Goal: Task Accomplishment & Management: Use online tool/utility

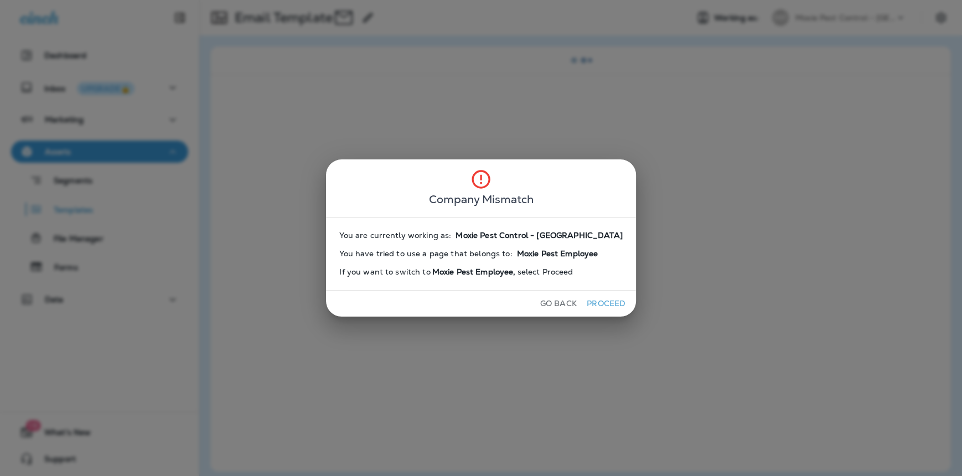
click at [598, 302] on button "Proceed" at bounding box center [607, 303] width 42 height 17
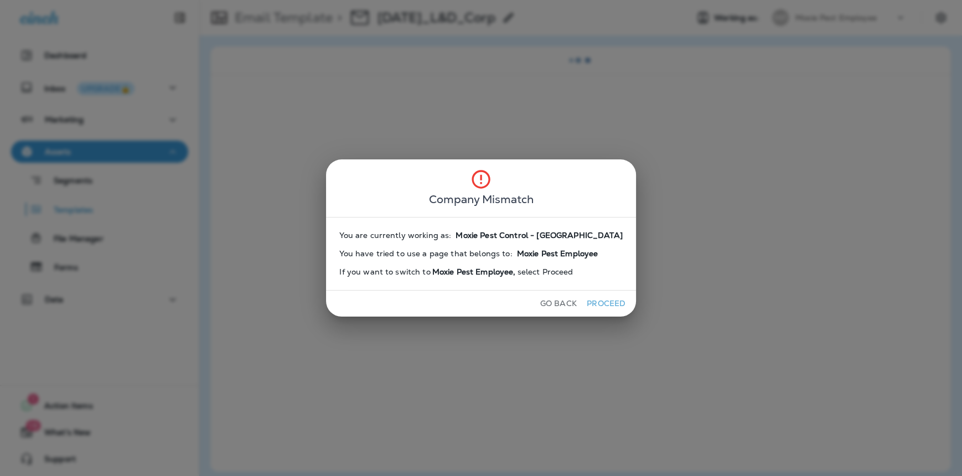
click at [598, 302] on button "Proceed" at bounding box center [607, 303] width 42 height 17
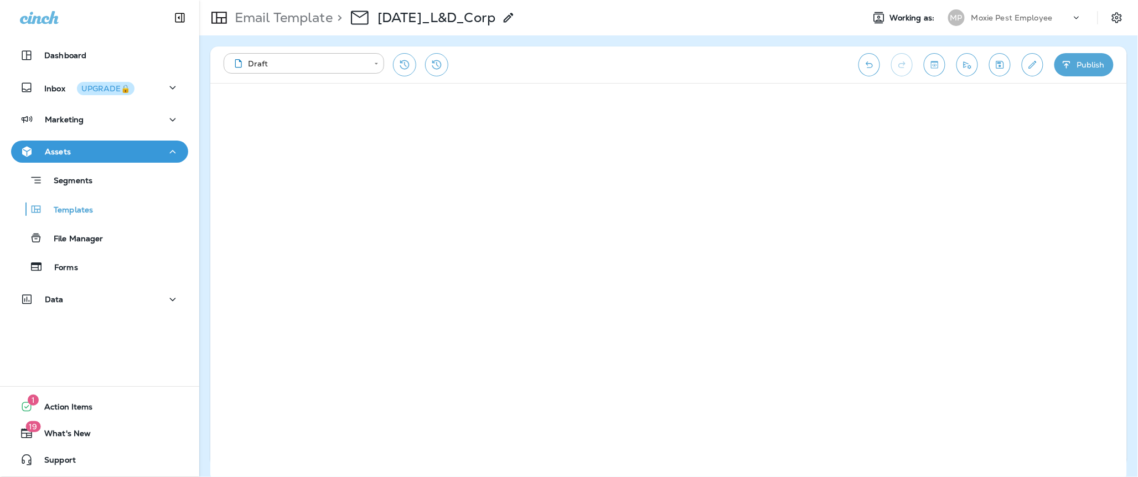
click at [962, 64] on icon "Save" at bounding box center [1000, 64] width 12 height 11
click at [962, 63] on icon "Send test email" at bounding box center [968, 64] width 12 height 11
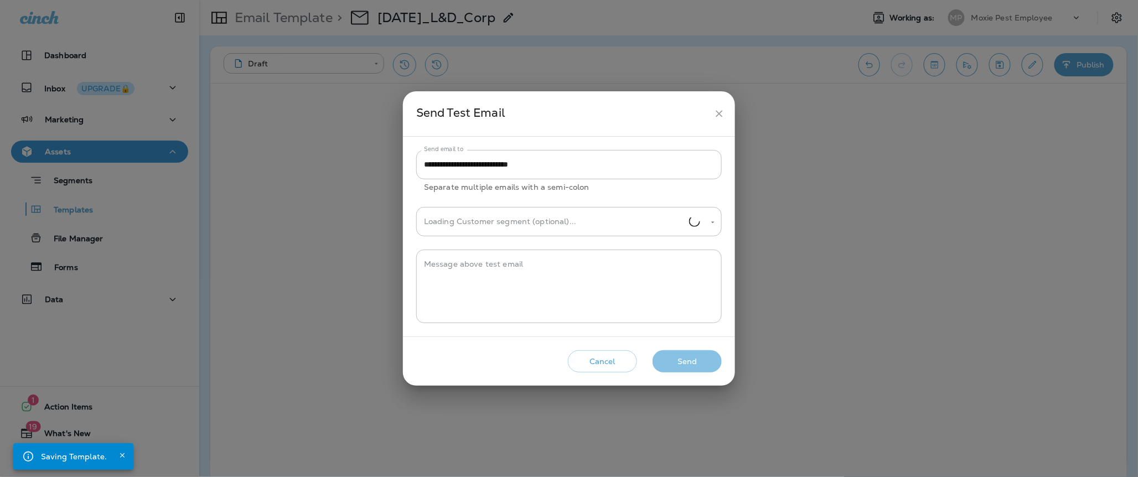
click at [674, 366] on button "Send" at bounding box center [687, 362] width 69 height 23
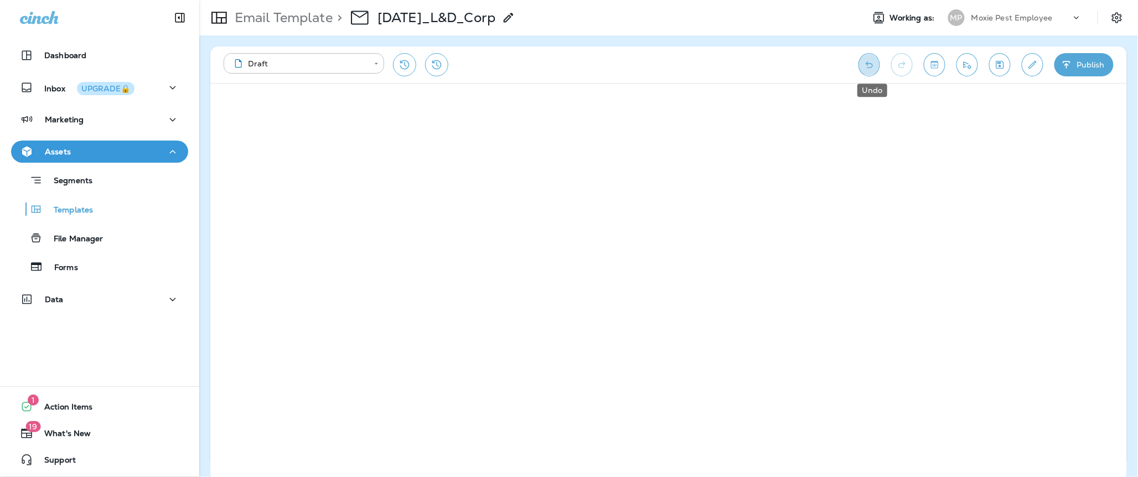
click at [871, 58] on button "Undo" at bounding box center [870, 64] width 22 height 23
click at [962, 63] on icon "Save" at bounding box center [1000, 64] width 12 height 11
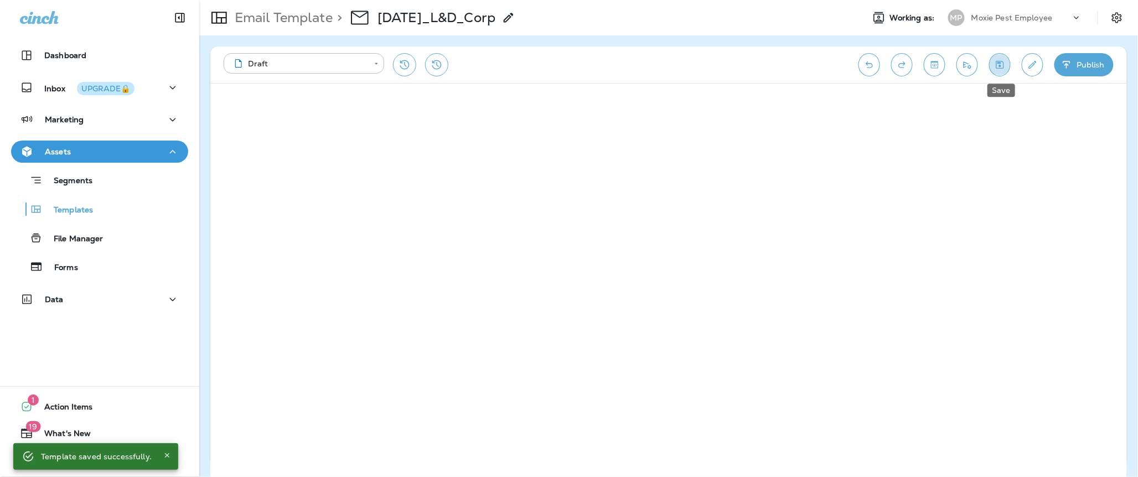
click at [962, 62] on icon "Save" at bounding box center [1000, 64] width 12 height 11
click at [962, 66] on icon "Save" at bounding box center [1000, 64] width 12 height 11
click at [960, 66] on button "Send test email" at bounding box center [968, 64] width 22 height 23
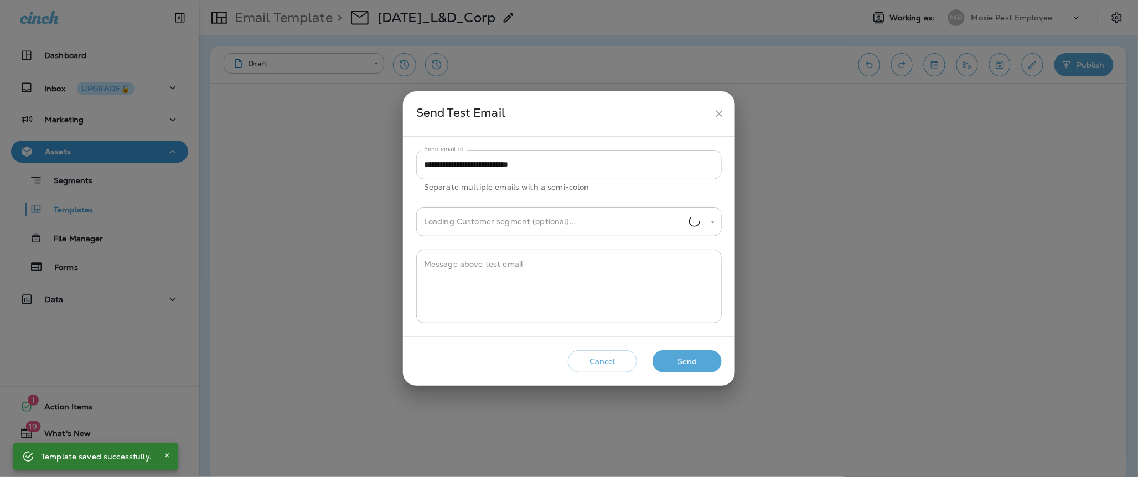
click at [570, 167] on input "**********" at bounding box center [569, 164] width 306 height 29
type input "**********"
click at [687, 370] on button "Send" at bounding box center [687, 362] width 69 height 23
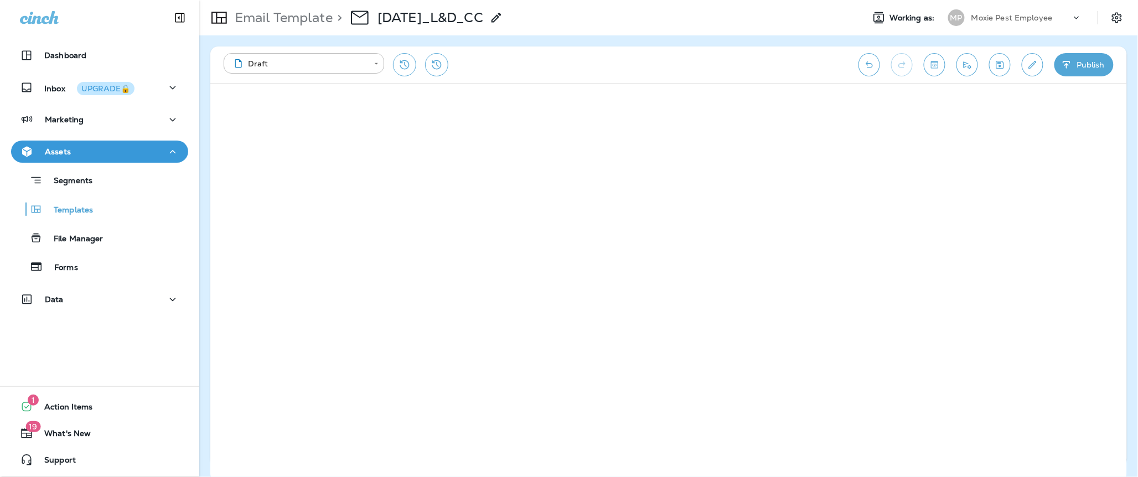
click at [968, 64] on icon "Send test email" at bounding box center [968, 64] width 12 height 11
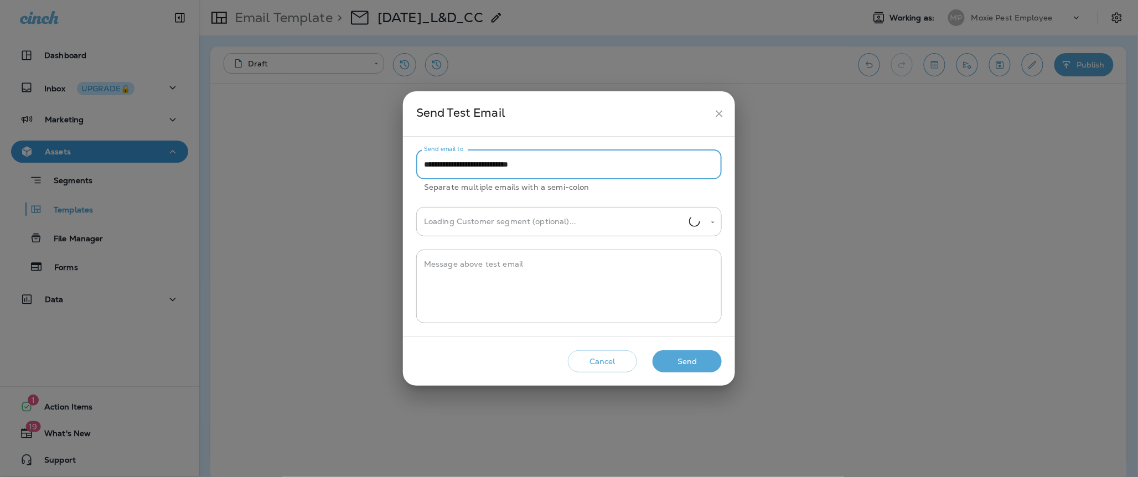
click at [554, 160] on input "**********" at bounding box center [569, 164] width 306 height 29
type input "**********"
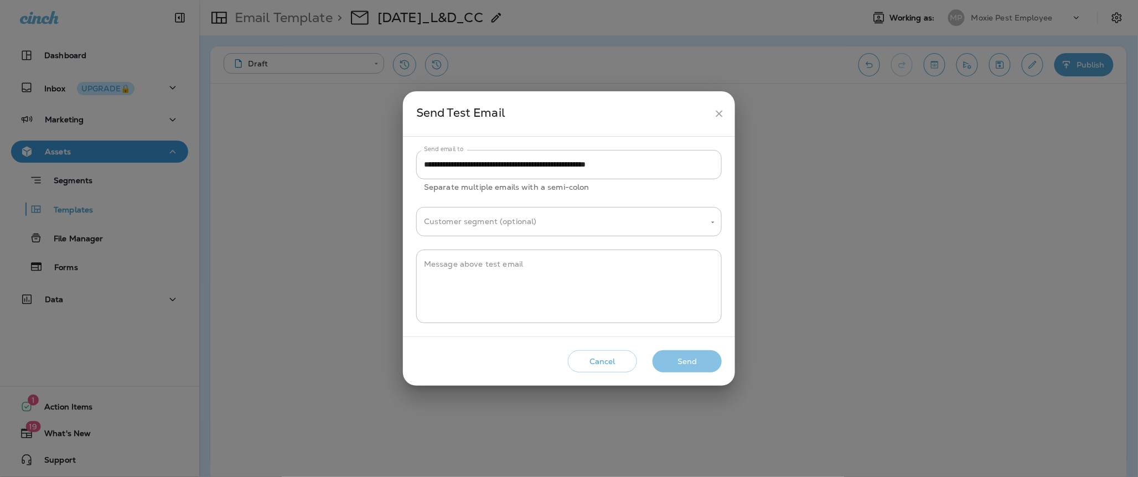
click at [699, 362] on button "Send" at bounding box center [687, 362] width 69 height 23
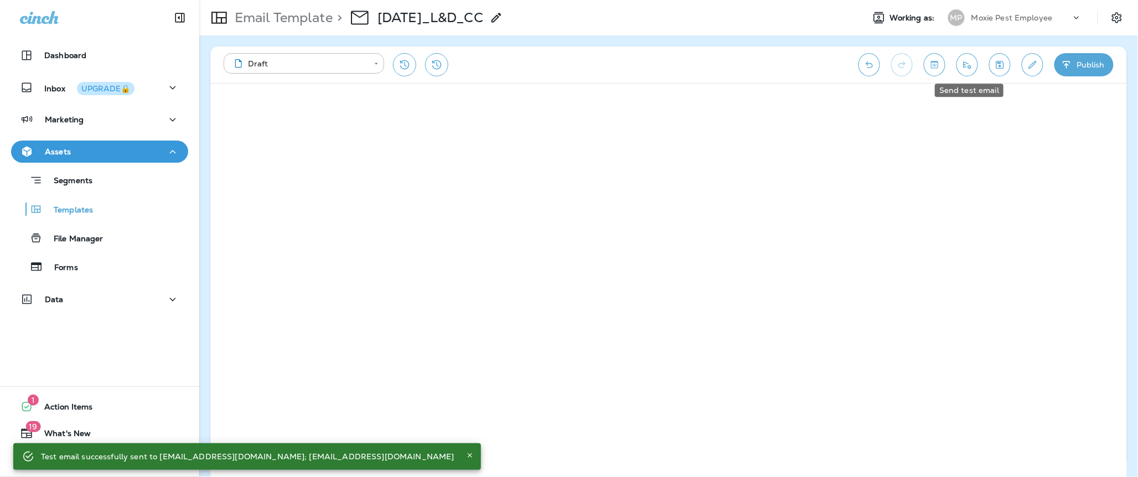
click at [966, 63] on icon "Send test email" at bounding box center [968, 64] width 12 height 11
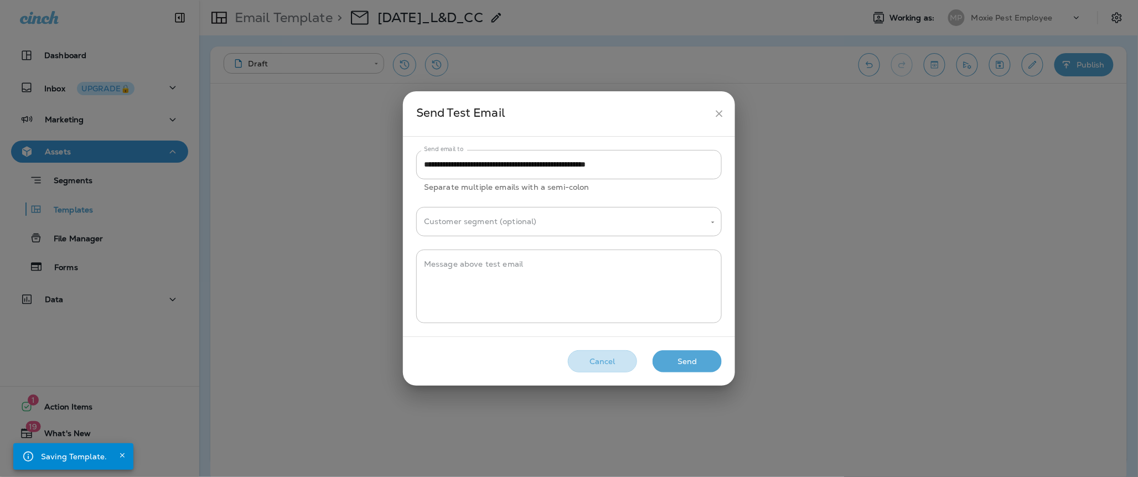
drag, startPoint x: 596, startPoint y: 361, endPoint x: 781, endPoint y: 233, distance: 225.6
click at [596, 361] on button "Cancel" at bounding box center [602, 362] width 69 height 23
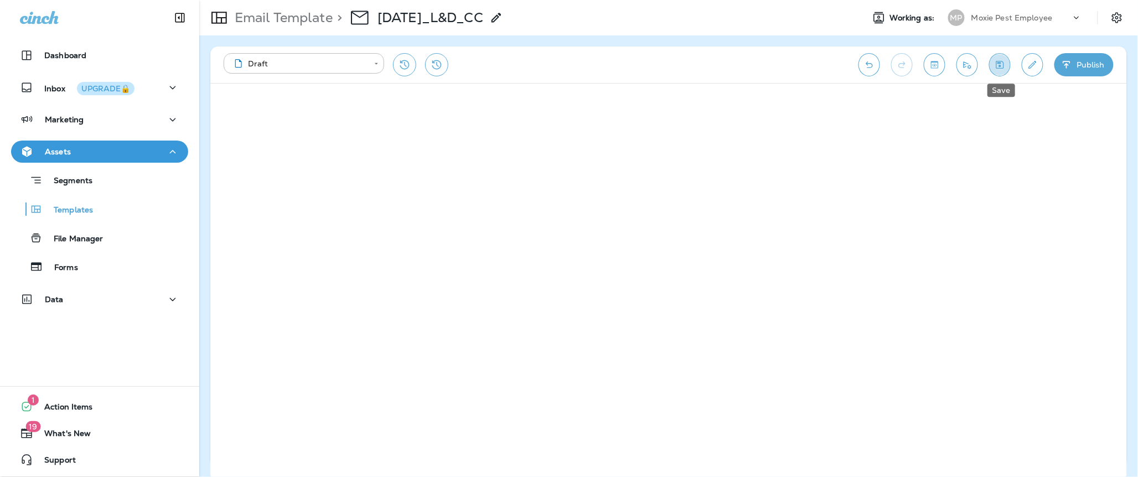
click at [1001, 68] on icon "Save" at bounding box center [1000, 64] width 12 height 11
click at [968, 66] on icon "Send test email" at bounding box center [968, 64] width 12 height 11
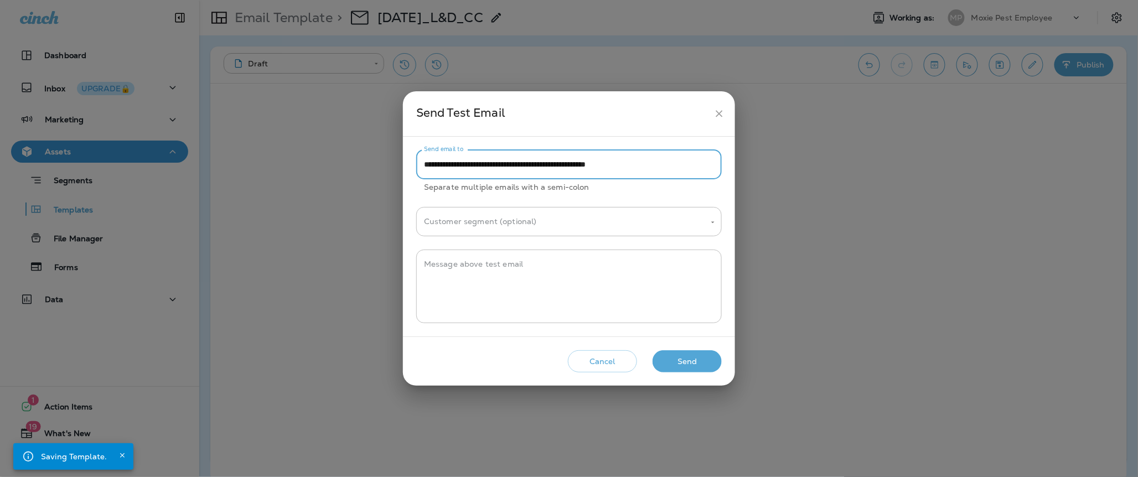
drag, startPoint x: 551, startPoint y: 167, endPoint x: 722, endPoint y: 168, distance: 170.6
click at [722, 168] on input "**********" at bounding box center [569, 164] width 306 height 29
type input "**********"
click at [678, 360] on button "Send" at bounding box center [687, 362] width 69 height 23
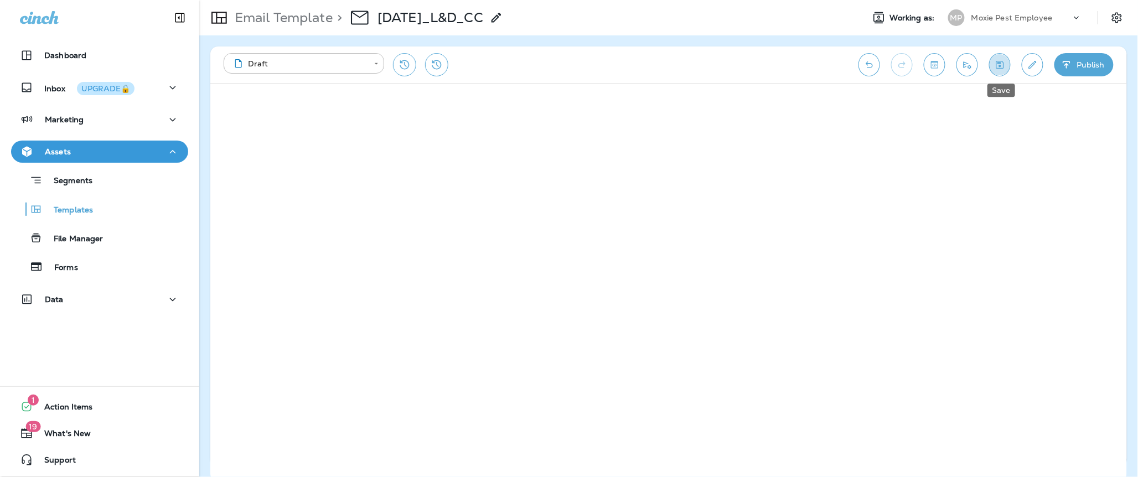
click at [1001, 64] on icon "Save" at bounding box center [1001, 65] width 8 height 8
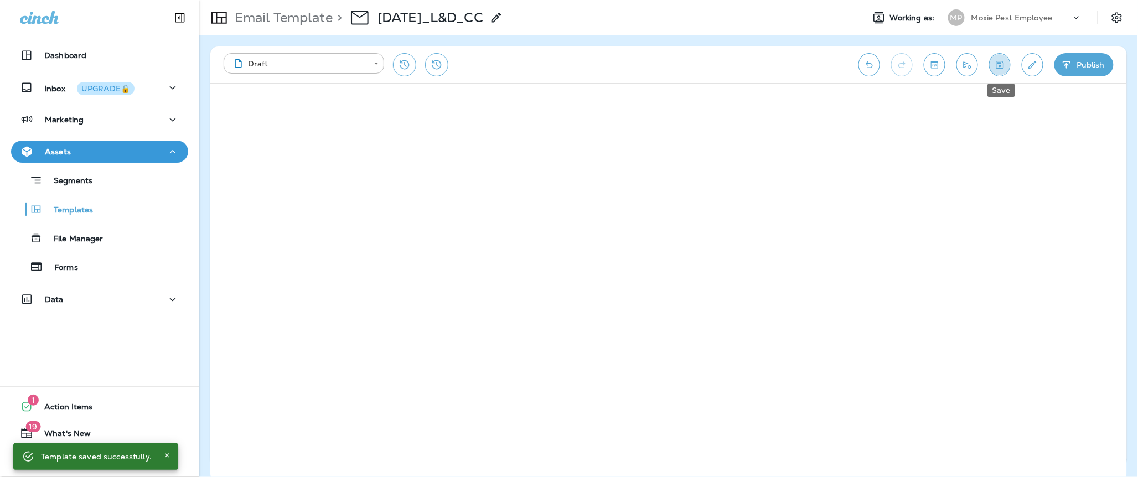
drag, startPoint x: 1002, startPoint y: 64, endPoint x: 1012, endPoint y: 32, distance: 33.6
click at [1001, 64] on icon "Save" at bounding box center [1000, 64] width 12 height 11
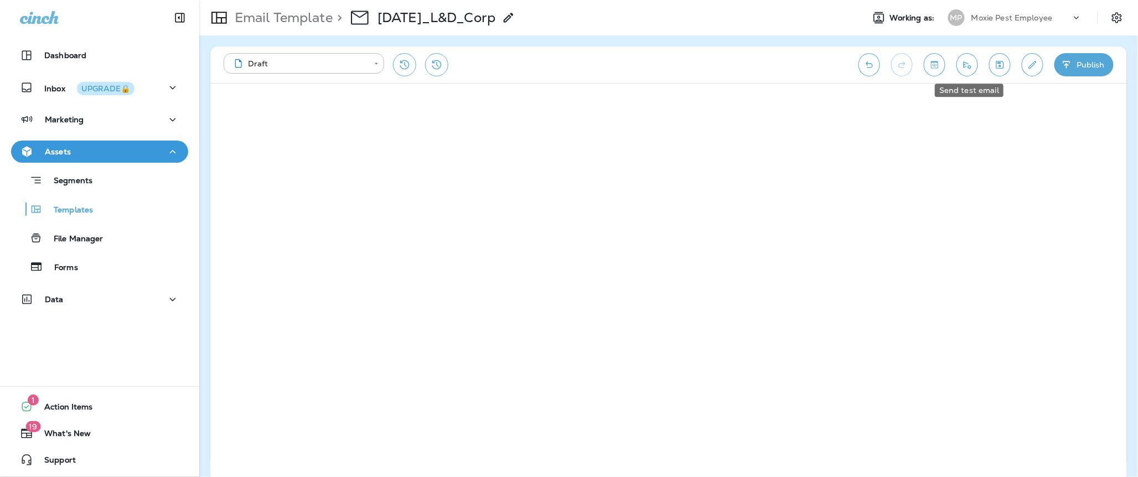
click at [962, 65] on button "Send test email" at bounding box center [968, 64] width 22 height 23
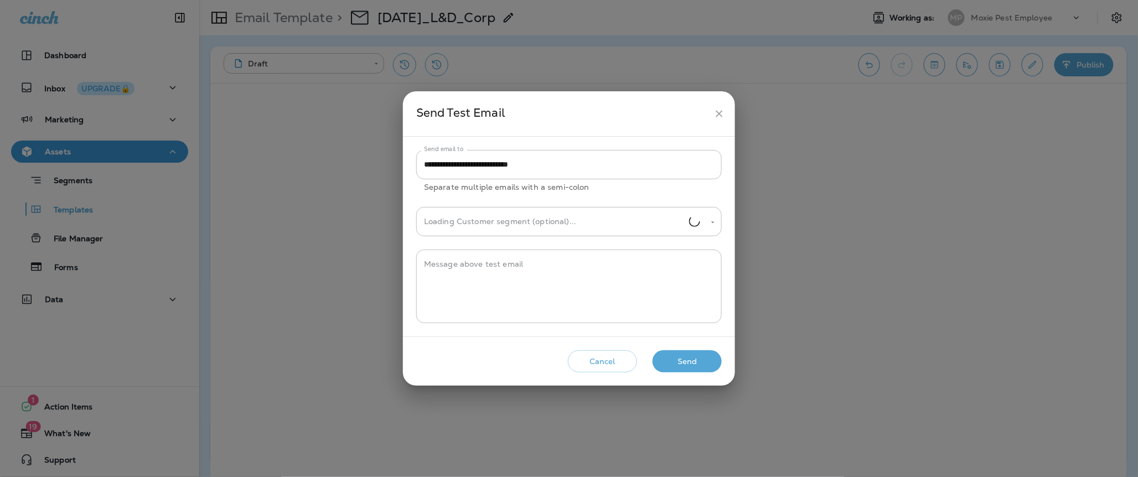
click at [674, 366] on button "Send" at bounding box center [687, 362] width 69 height 23
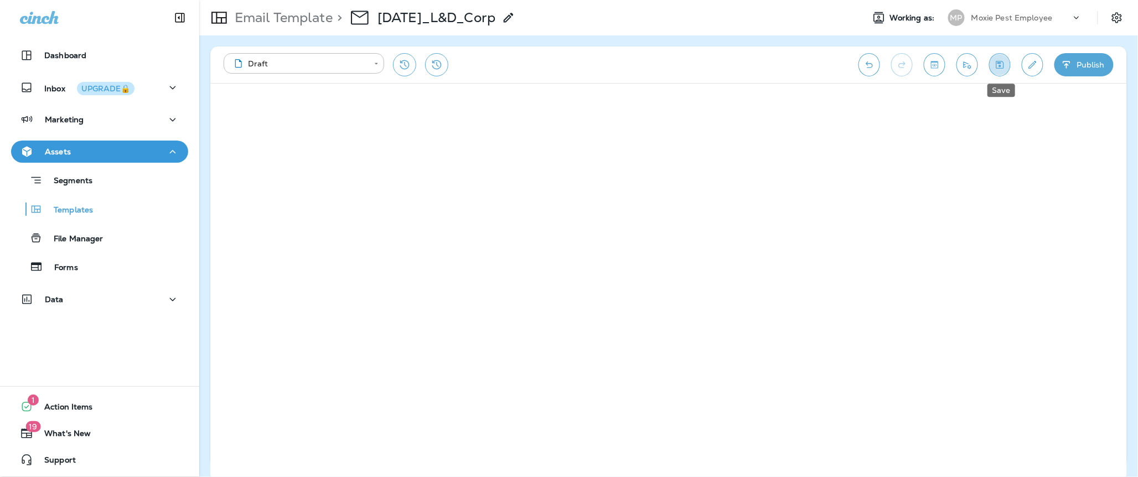
click at [1006, 66] on icon "Save" at bounding box center [1000, 64] width 12 height 11
click at [973, 66] on icon "Send test email" at bounding box center [968, 64] width 12 height 11
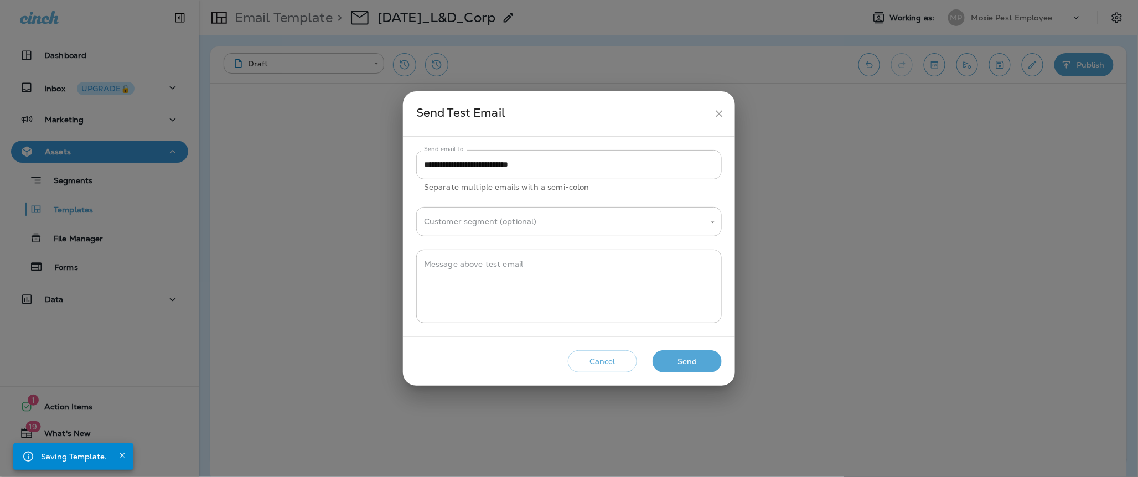
click at [689, 363] on button "Send" at bounding box center [687, 362] width 69 height 23
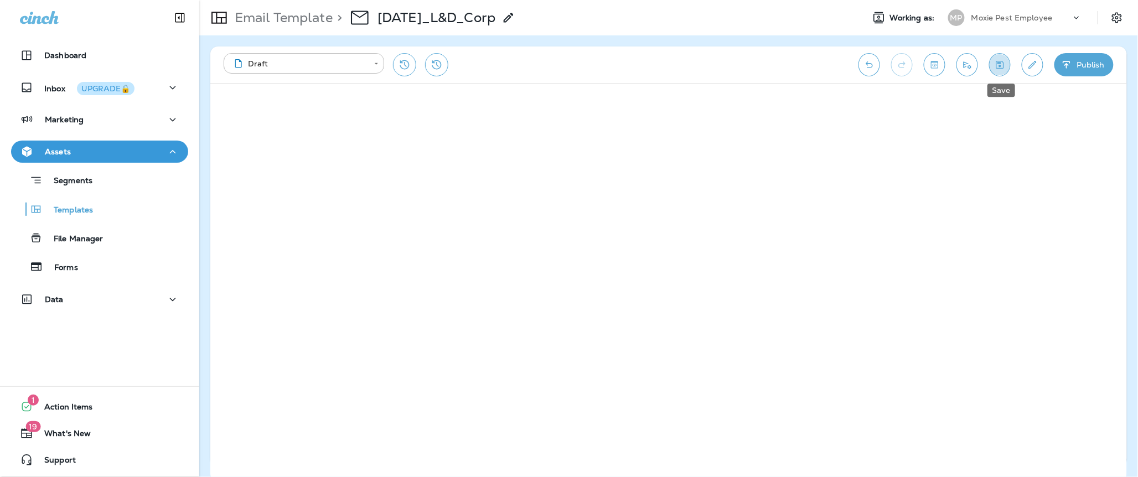
click at [1001, 66] on icon "Save" at bounding box center [1001, 65] width 8 height 8
click at [995, 63] on icon "Save" at bounding box center [1000, 64] width 12 height 11
